Goal: Task Accomplishment & Management: Manage account settings

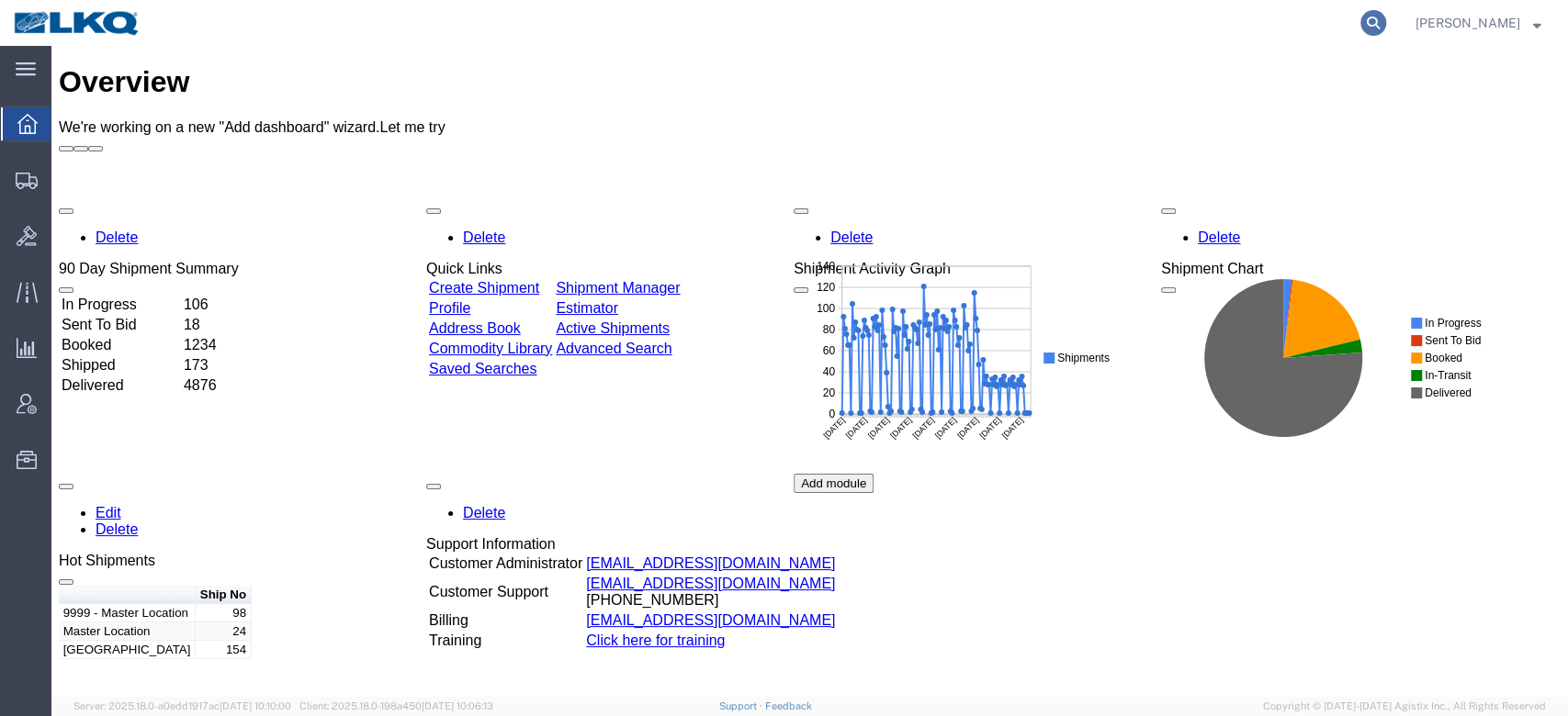
click at [1386, 16] on icon at bounding box center [1373, 23] width 26 height 26
paste input "56713136"
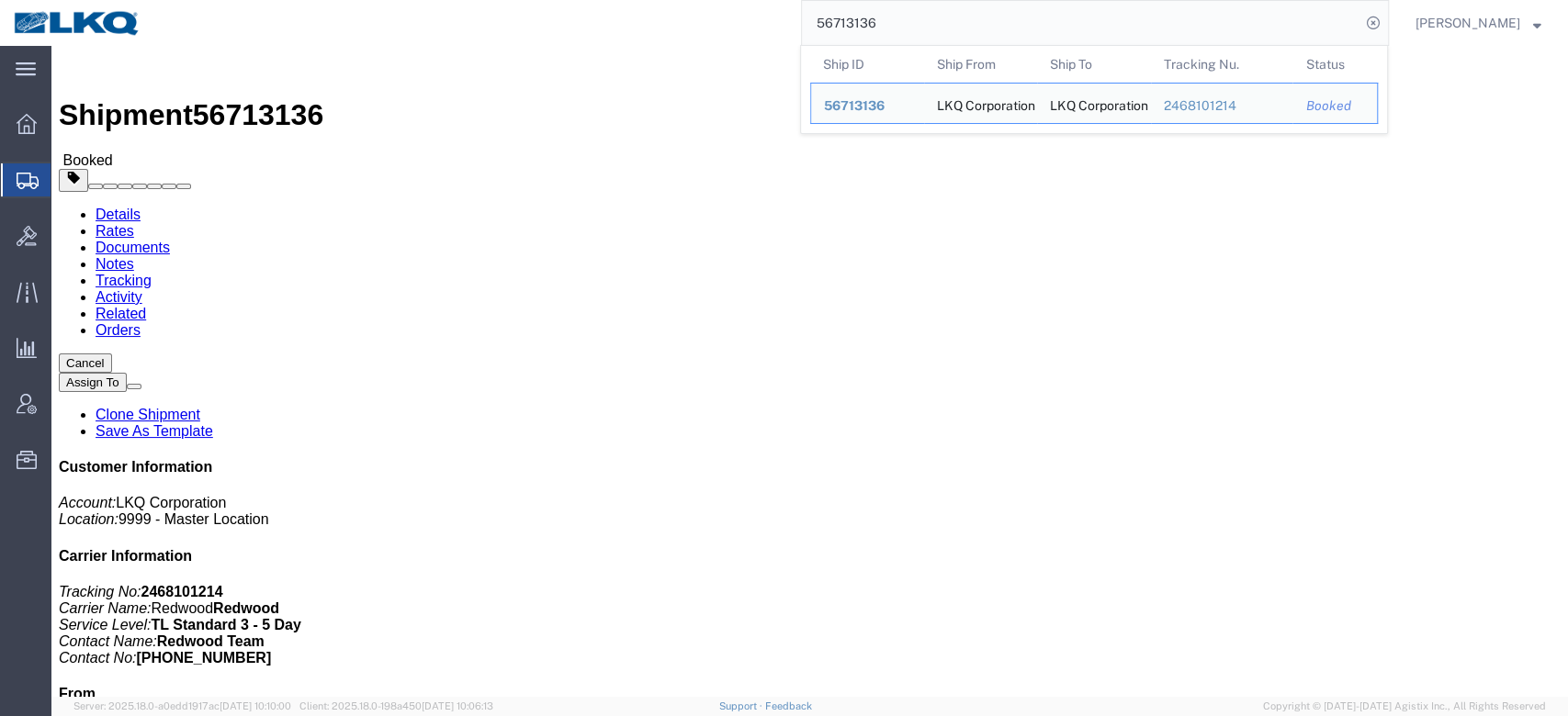
click at [932, 13] on input "56713136" at bounding box center [1081, 23] width 558 height 44
click link "Rates"
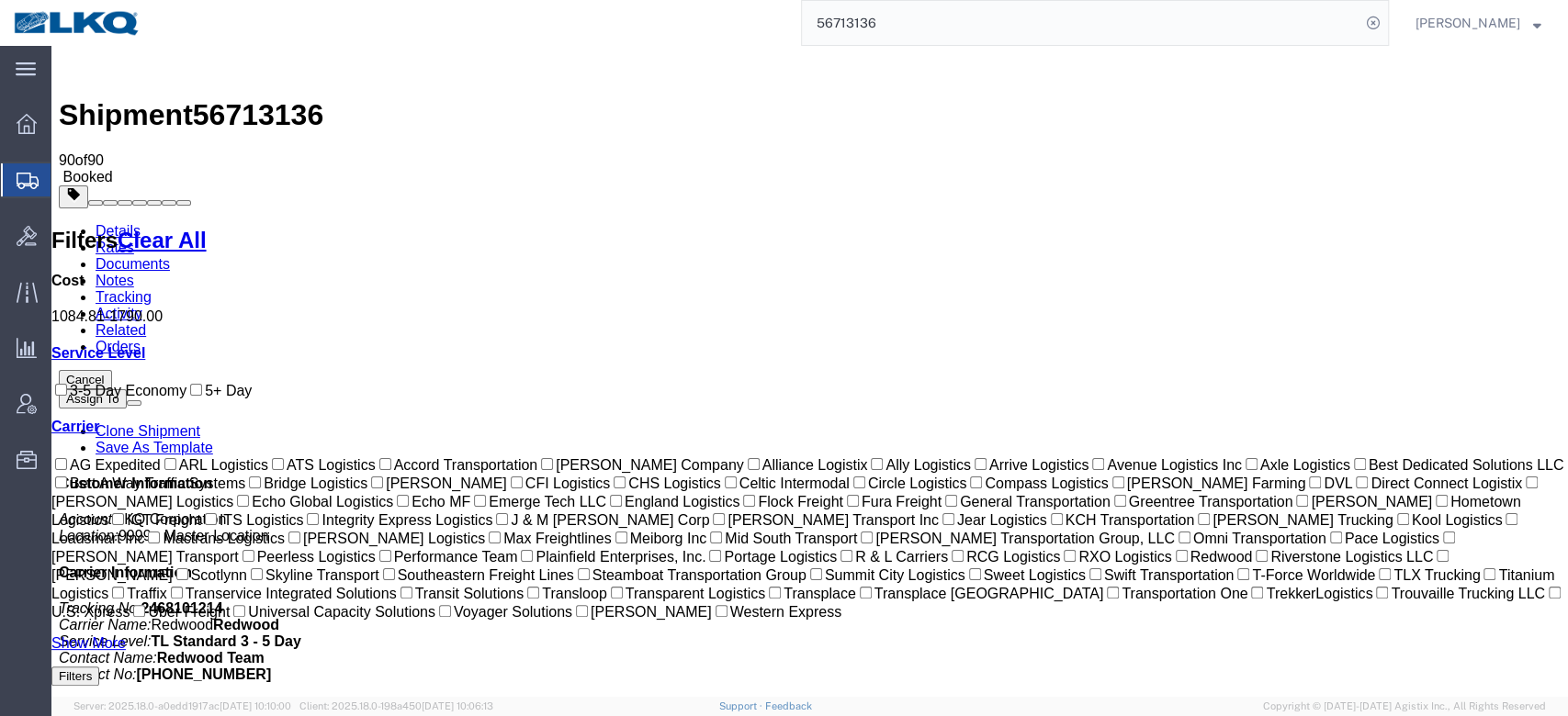
click at [860, 13] on input "56713136" at bounding box center [1081, 23] width 558 height 44
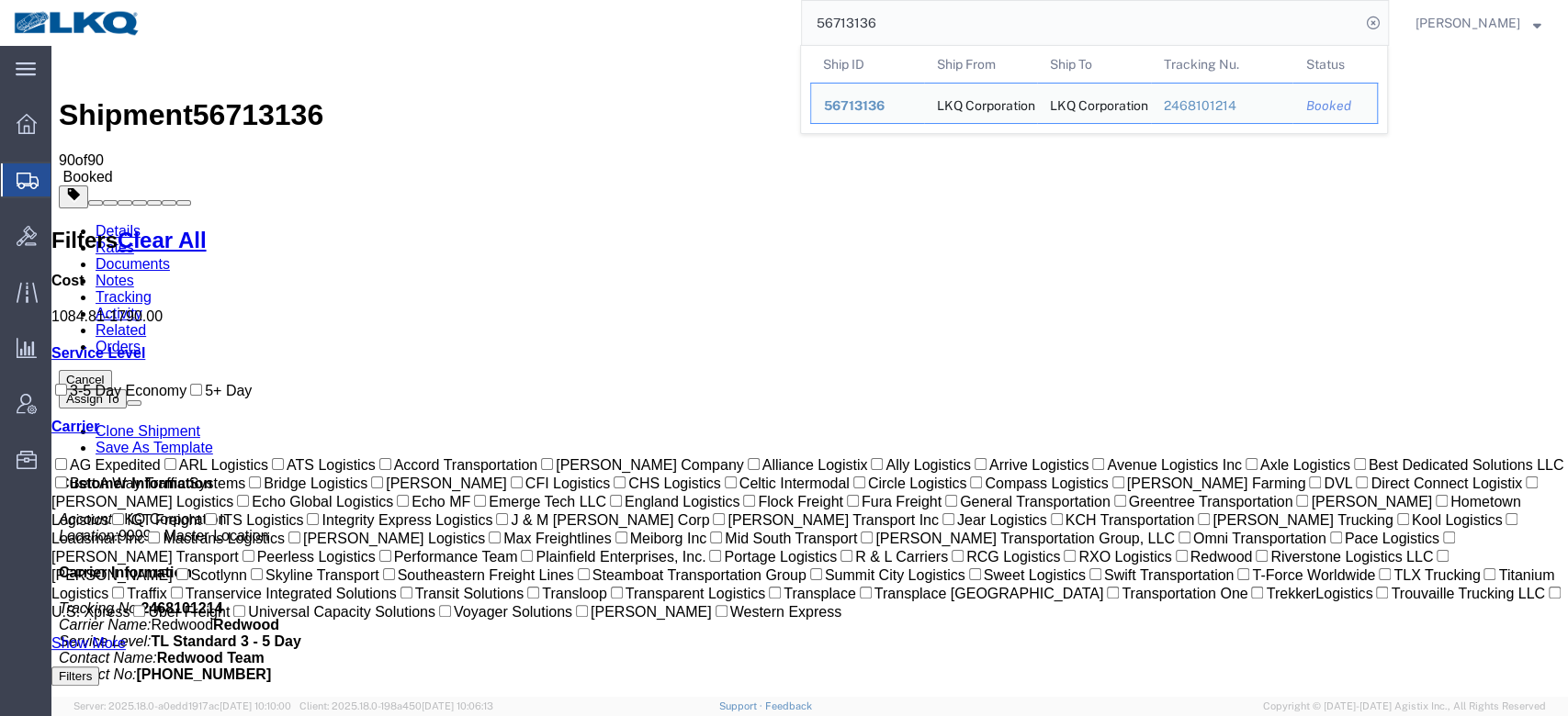
click at [860, 13] on input "56713136" at bounding box center [1081, 23] width 558 height 44
paste input "564004"
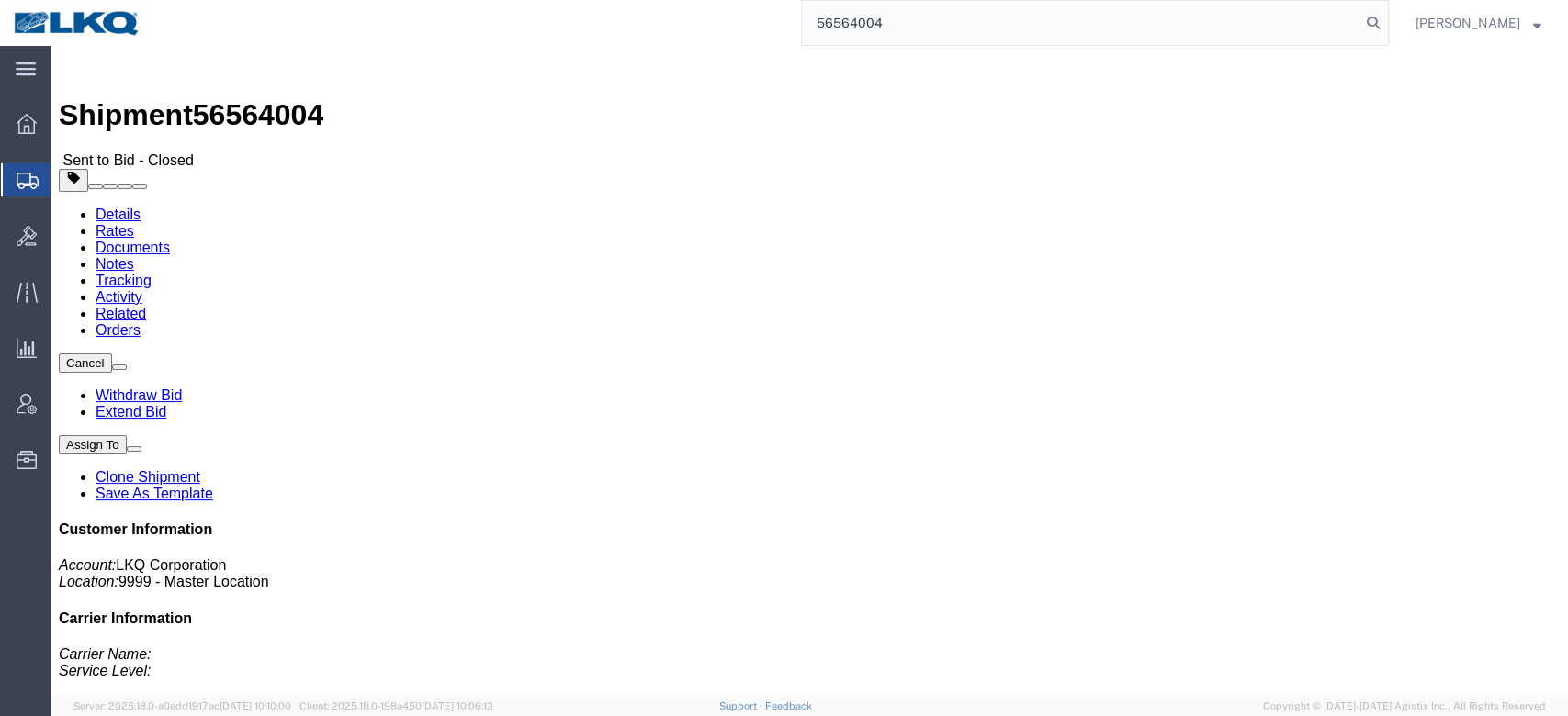
click at [882, 14] on input "56564004" at bounding box center [1081, 23] width 558 height 44
paste input "701304"
type input "56701304"
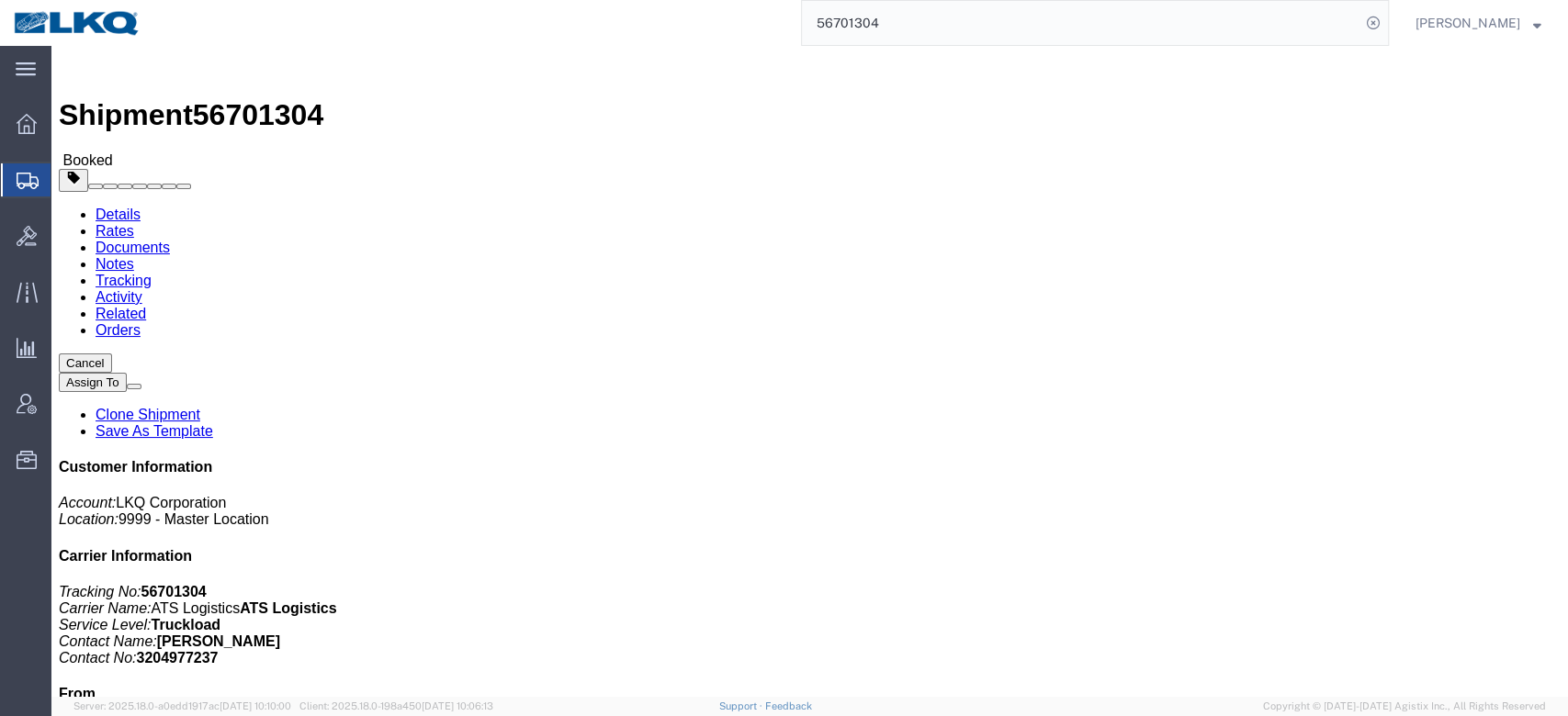
click link "Rates"
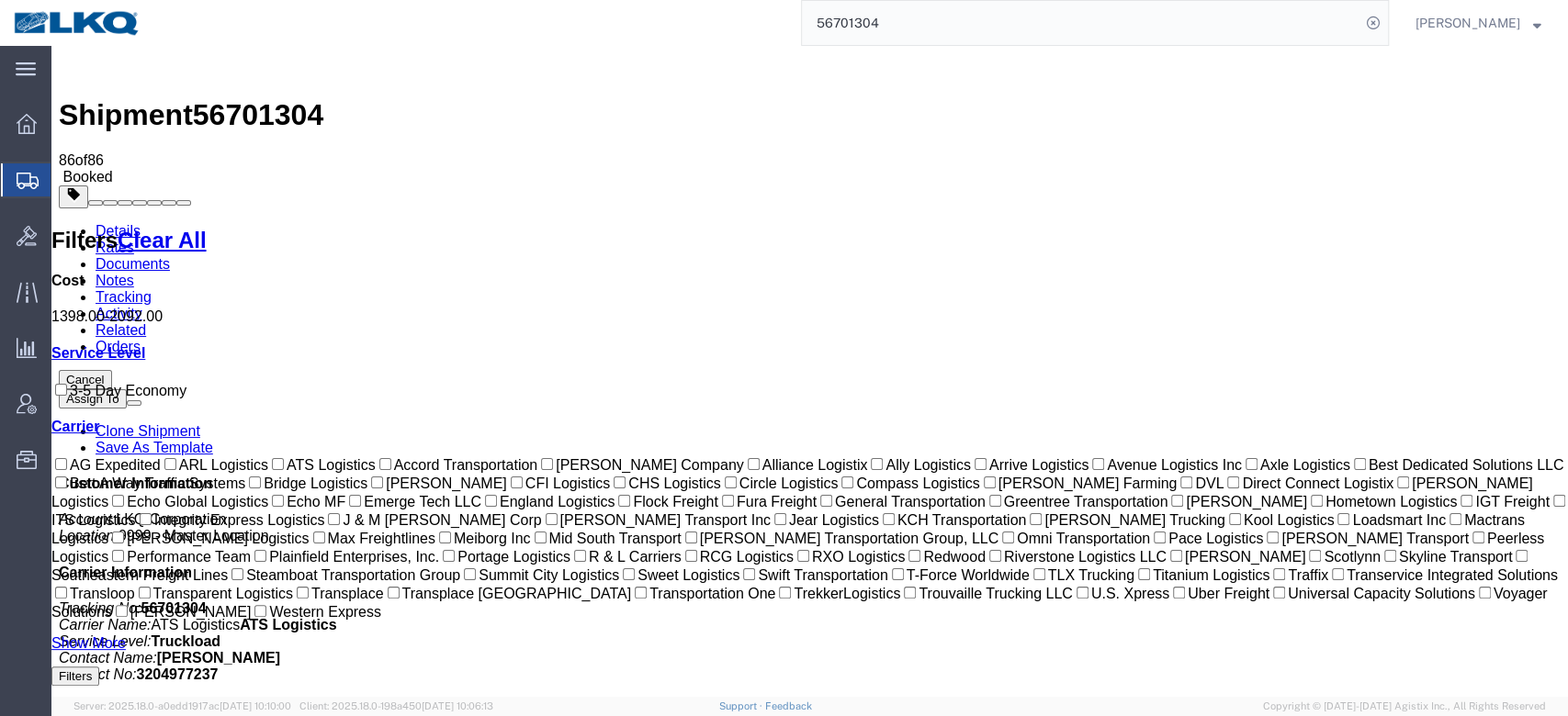
click at [134, 273] on link "Notes" at bounding box center [115, 280] width 39 height 16
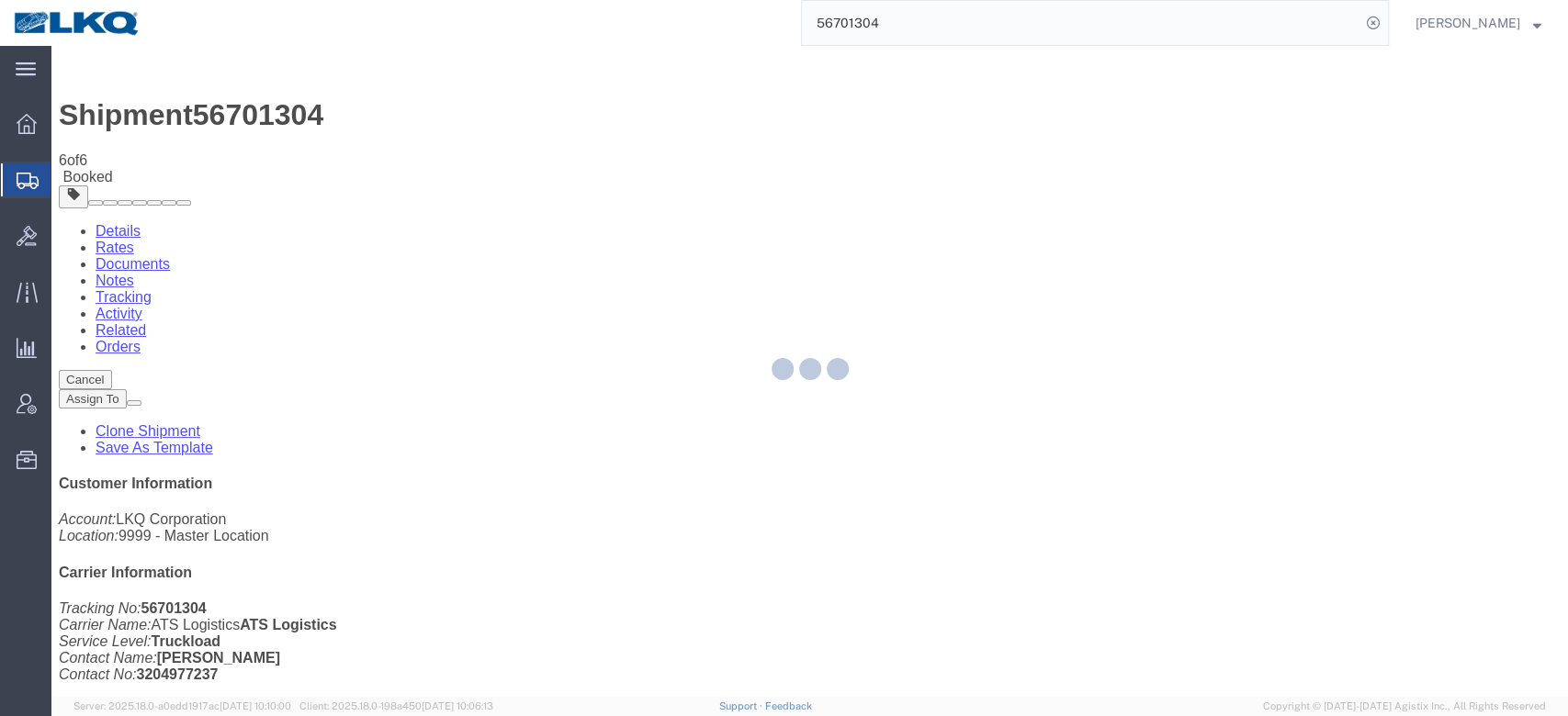
select select "BID_NOTES"
select select "PRIVATE_TO_ACCOUNT"
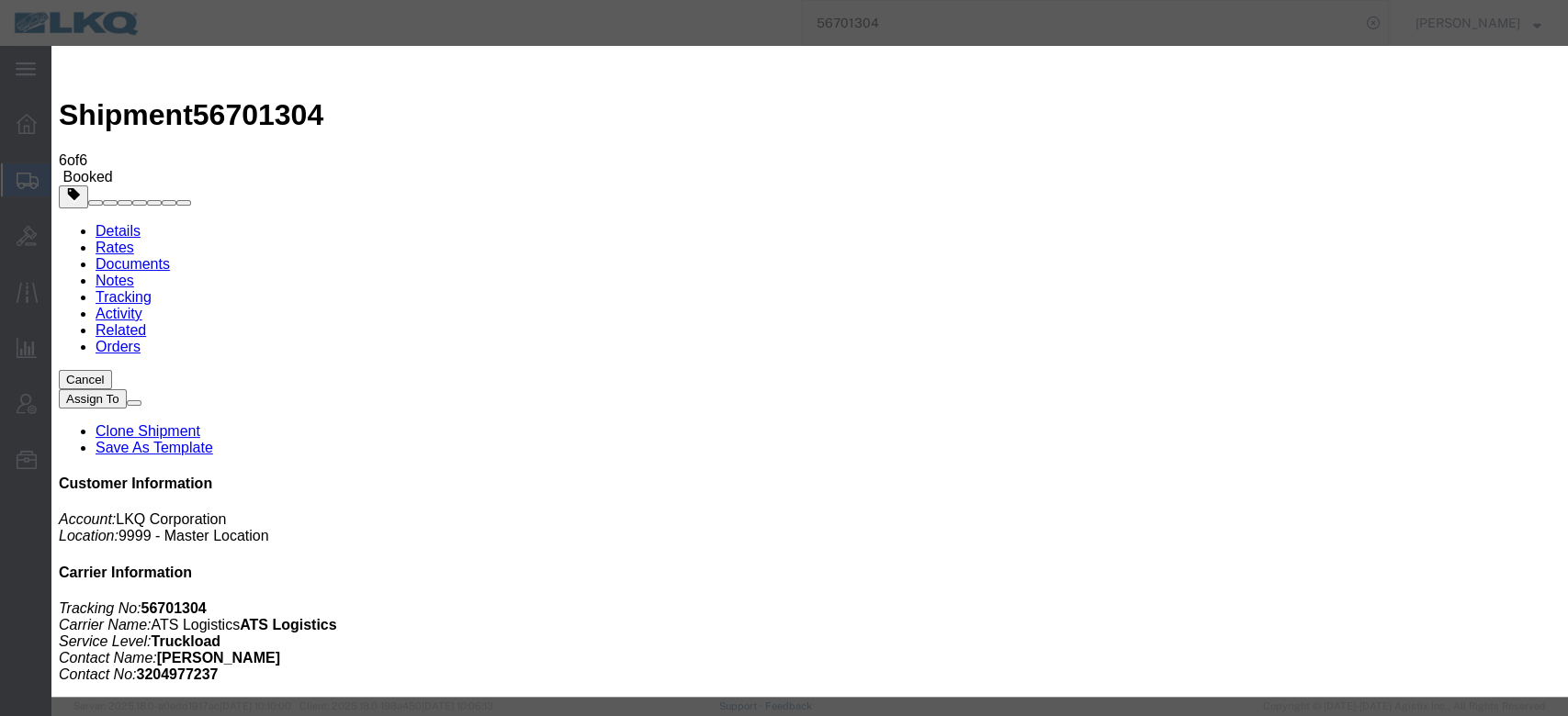
type textarea "DAT: $1767, Original: $1525"
